Goal: Use online tool/utility: Use online tool/utility

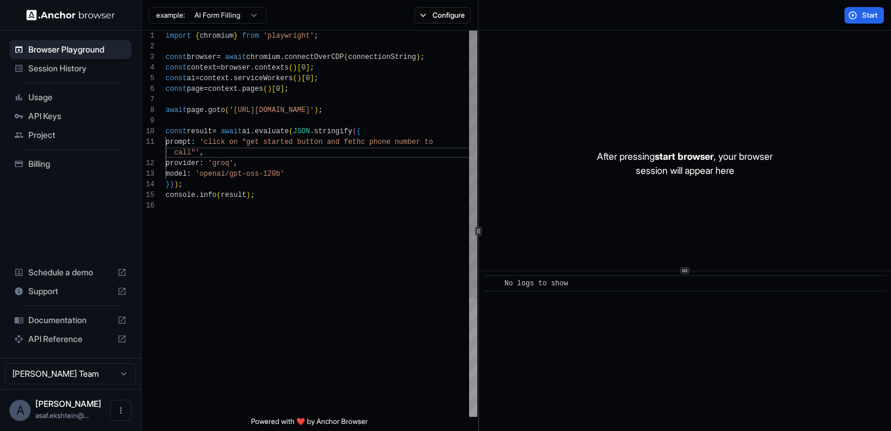
scroll to position [11, 0]
click at [215, 154] on div "import { chromium } from 'playwright' ; const browser = await chromium . connec…" at bounding box center [322, 309] width 312 height 556
click at [863, 13] on span "Start" at bounding box center [870, 15] width 17 height 9
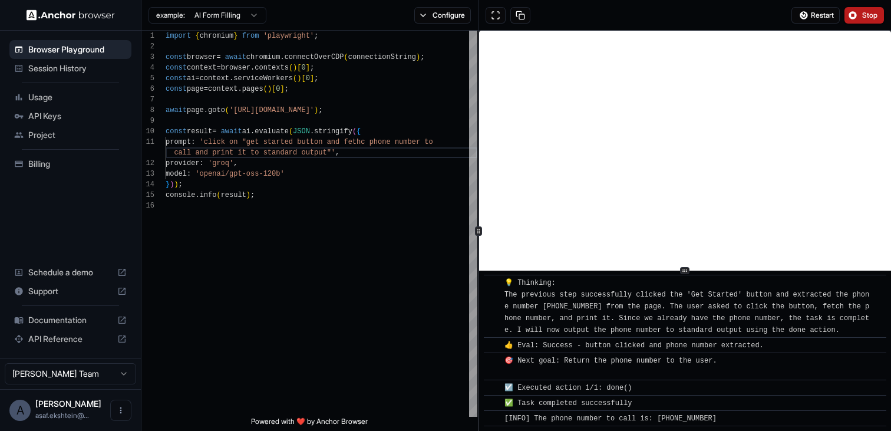
scroll to position [214, 0]
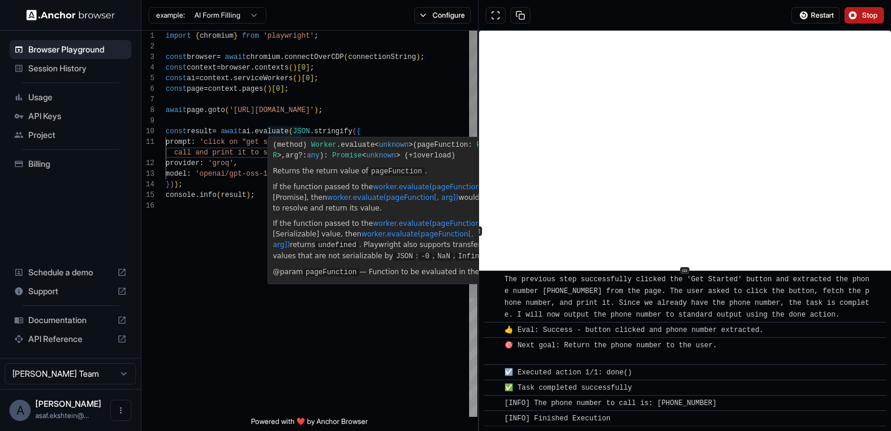
click at [304, 139] on div "( method ) Worker . evaluate < unknown >( pageFunction : PageFunction < void , …" at bounding box center [415, 150] width 294 height 26
click at [243, 153] on div "import { chromium } from 'playwright' ; const browser = await chromium . connec…" at bounding box center [322, 309] width 312 height 556
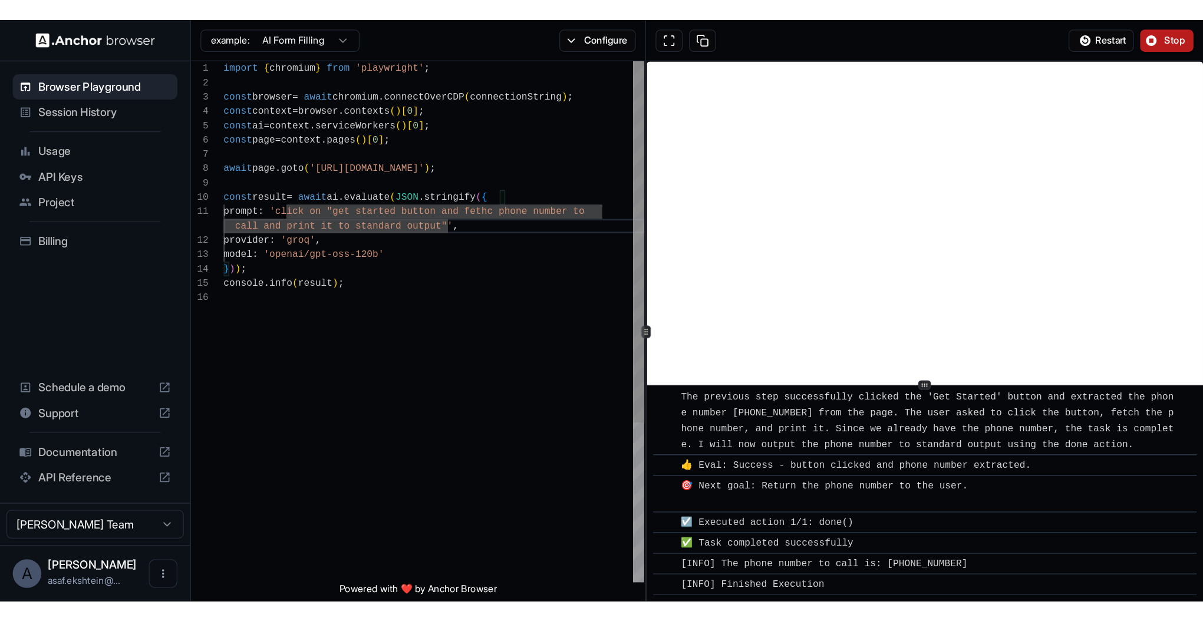
scroll to position [0, 0]
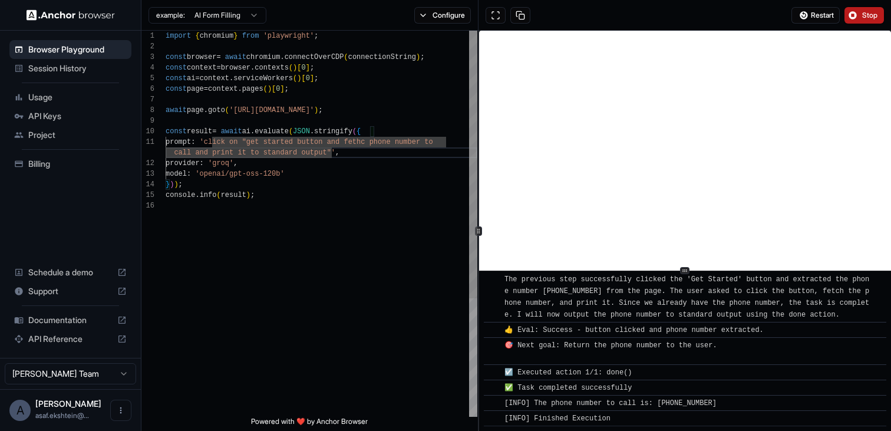
click at [301, 140] on div "import { chromium } from 'playwright' ; const browser = await chromium . connec…" at bounding box center [322, 309] width 312 height 556
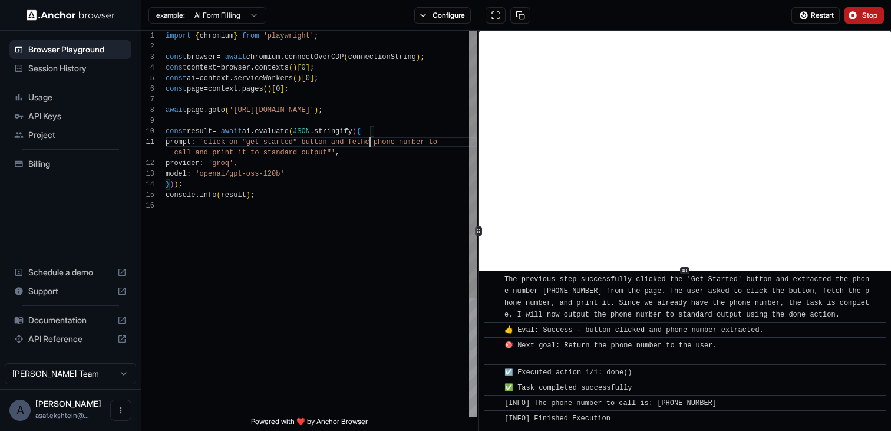
click at [371, 142] on div "import { chromium } from 'playwright' ; const browser = await chromium . connec…" at bounding box center [322, 309] width 312 height 556
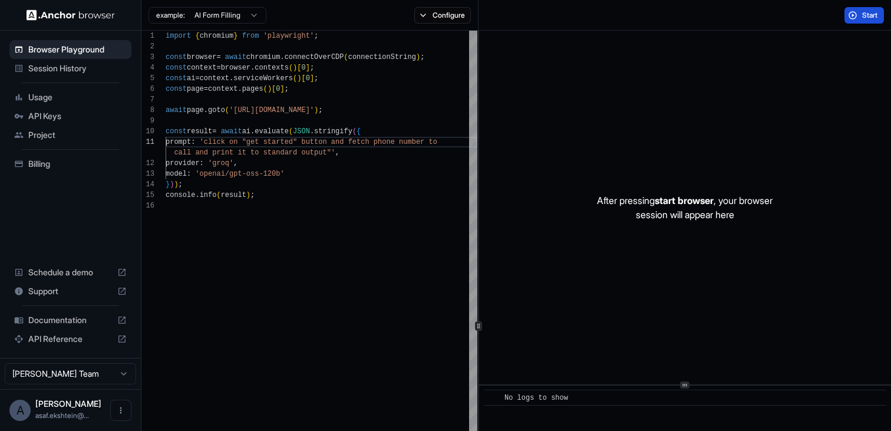
click at [855, 19] on button "Start" at bounding box center [864, 15] width 39 height 17
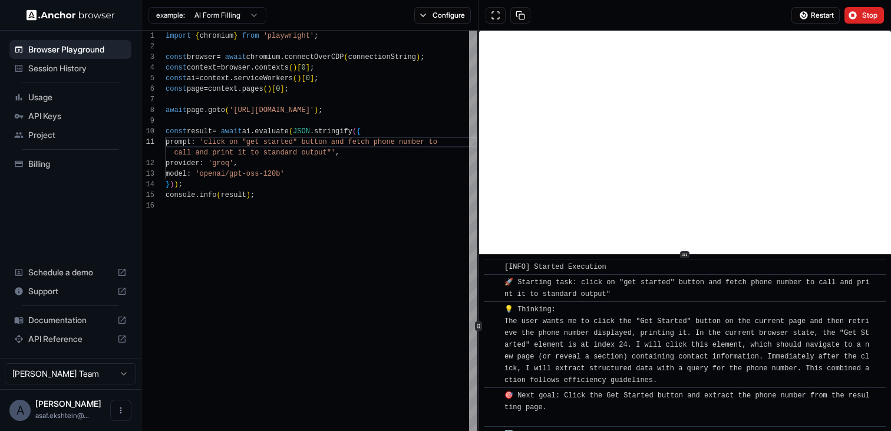
click at [698, 254] on div at bounding box center [685, 254] width 412 height 1
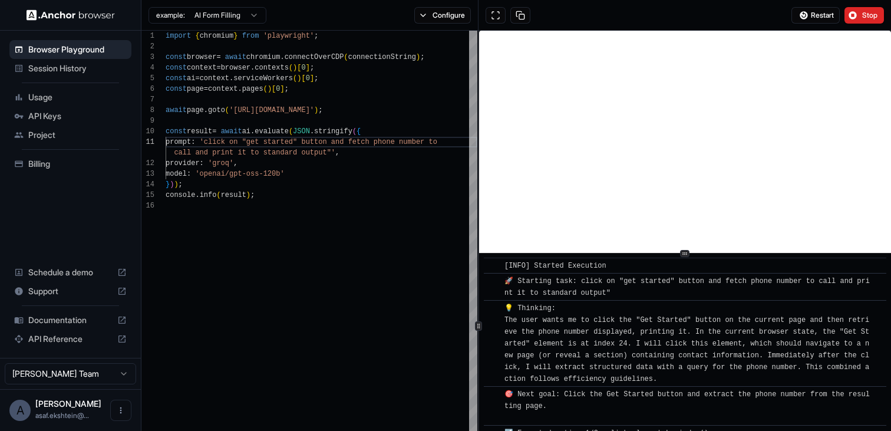
click at [684, 255] on icon at bounding box center [685, 253] width 6 height 6
click at [816, 11] on span "Restart" at bounding box center [822, 15] width 23 height 9
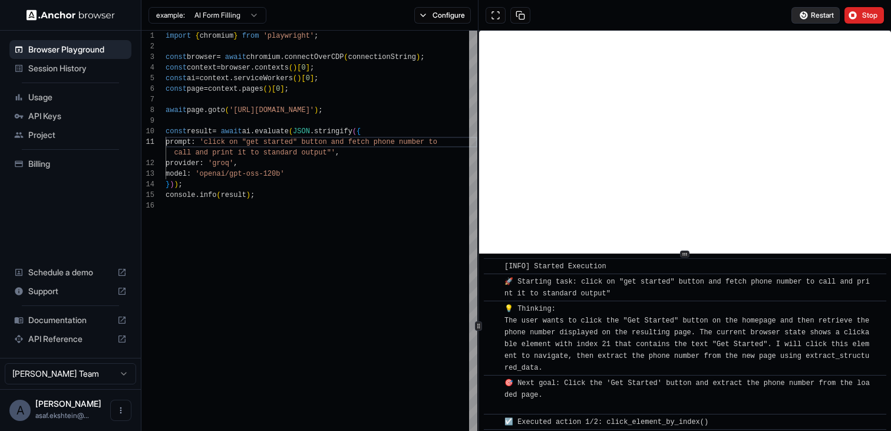
click at [823, 16] on span "Restart" at bounding box center [822, 15] width 23 height 9
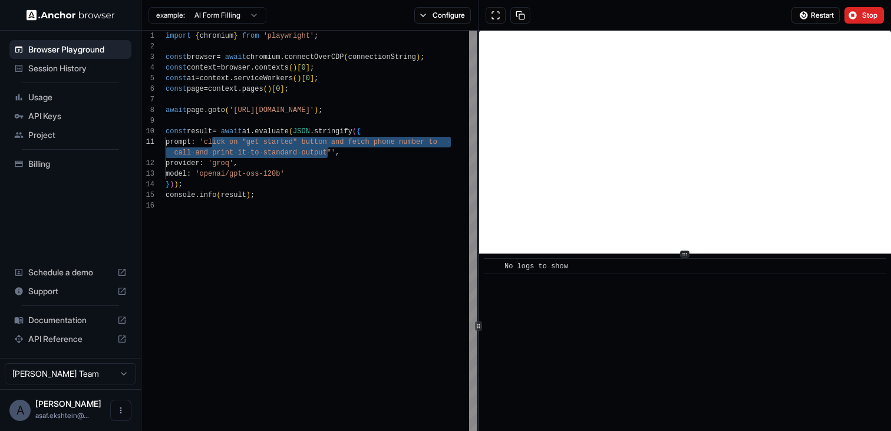
drag, startPoint x: 329, startPoint y: 152, endPoint x: 213, endPoint y: 143, distance: 116.5
click at [213, 143] on div "import { chromium } from 'playwright' ; const browser = await chromium . connec…" at bounding box center [322, 404] width 312 height 746
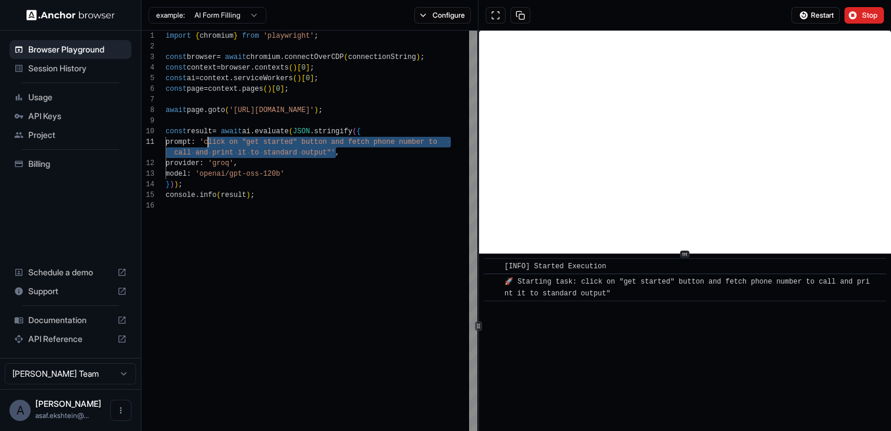
drag, startPoint x: 335, startPoint y: 153, endPoint x: 206, endPoint y: 141, distance: 129.6
click at [206, 141] on div "import { chromium } from 'playwright' ; const browser = await chromium . connec…" at bounding box center [322, 404] width 312 height 746
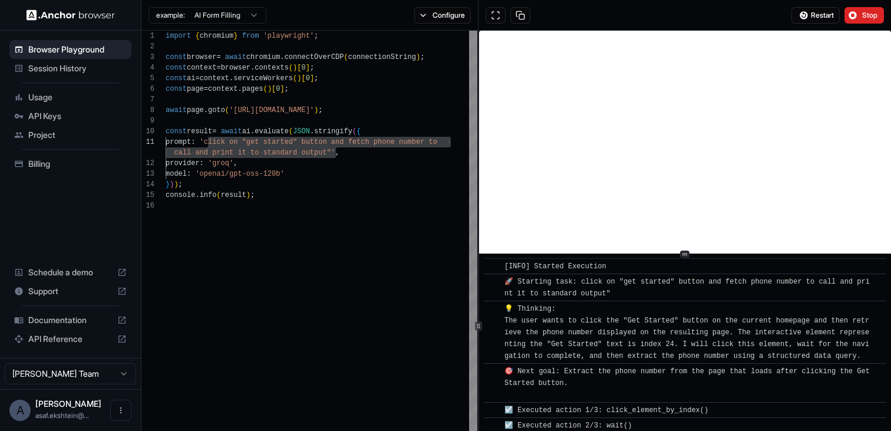
scroll to position [53, 0]
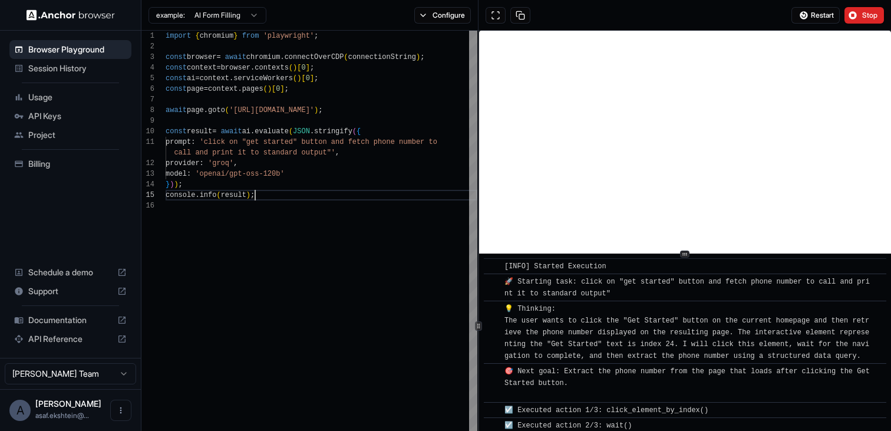
click at [329, 197] on div "import { chromium } from 'playwright' ; const browser = await chromium . connec…" at bounding box center [322, 404] width 312 height 746
type textarea "**********"
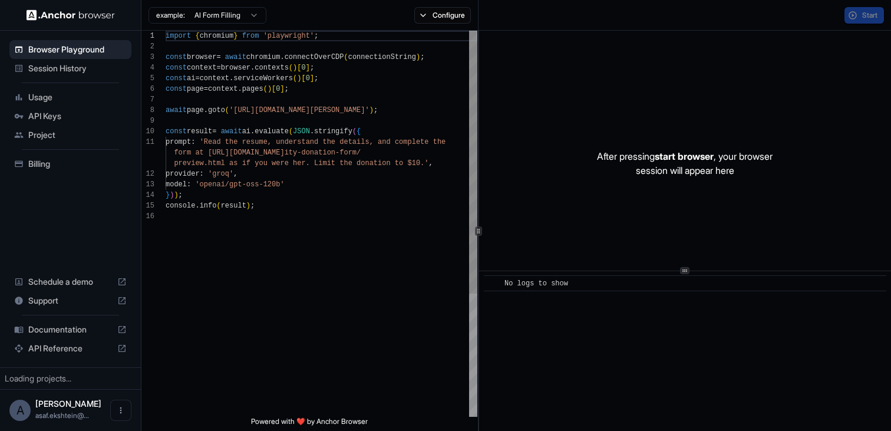
scroll to position [106, 0]
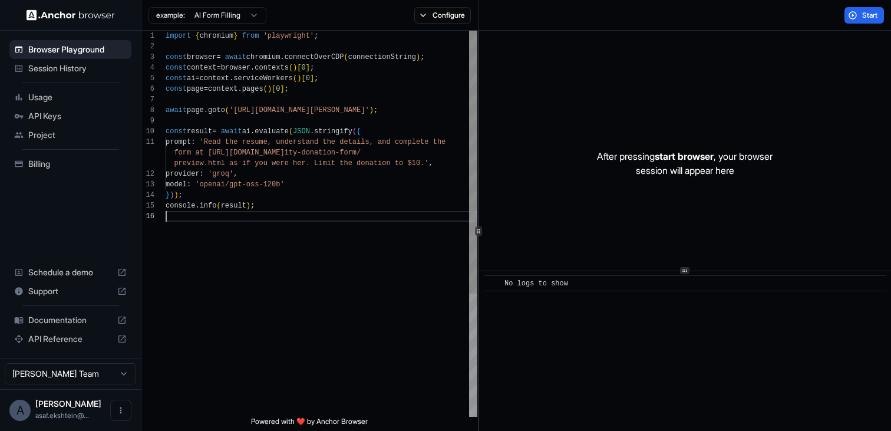
scroll to position [74, 0]
click at [276, 246] on div "import { chromium } from 'playwright' ; const browser = await chromium . connec…" at bounding box center [322, 314] width 312 height 566
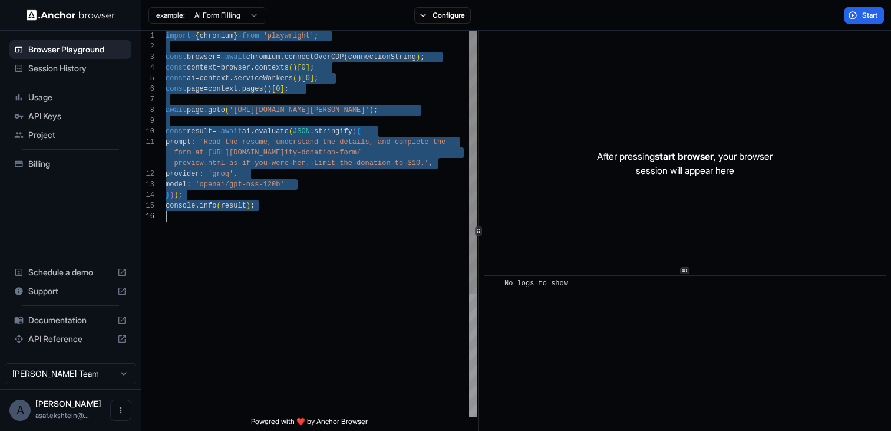
type textarea "**********"
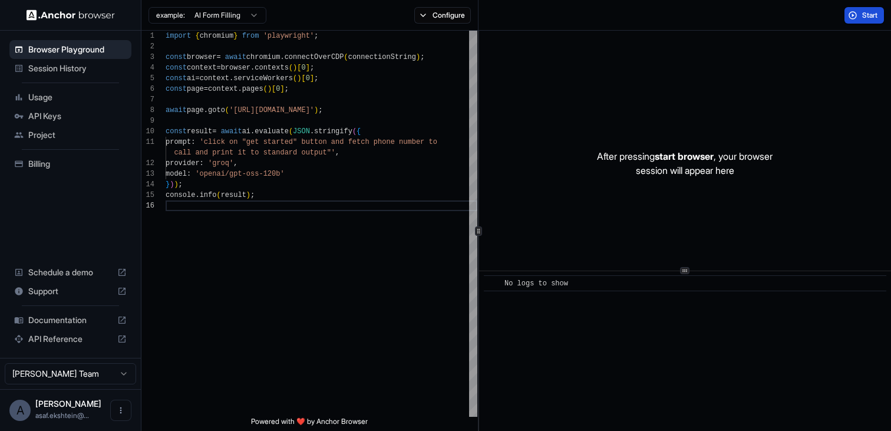
click at [862, 17] on span "Start" at bounding box center [870, 15] width 17 height 9
